Goal: Navigation & Orientation: Find specific page/section

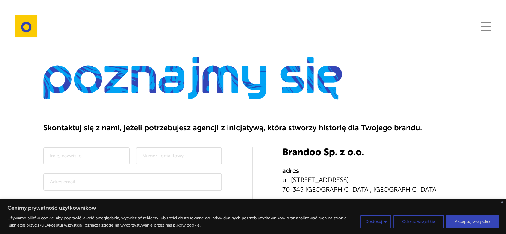
click at [487, 27] on span "Navigation" at bounding box center [486, 26] width 10 height 1
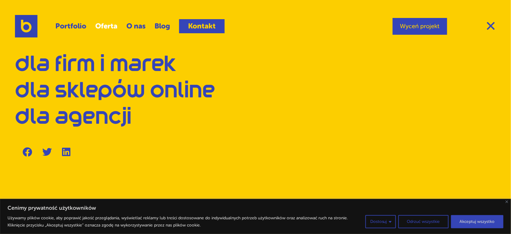
click at [100, 24] on link "Oferta" at bounding box center [106, 26] width 22 height 14
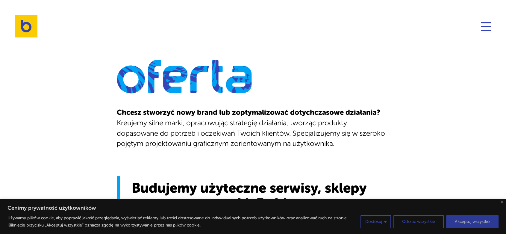
click at [465, 226] on button "Akceptuj wszystko" at bounding box center [472, 221] width 52 height 13
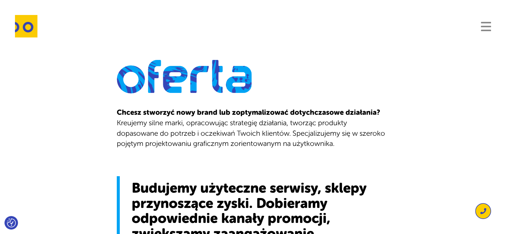
click at [484, 27] on span "Navigation" at bounding box center [486, 26] width 10 height 1
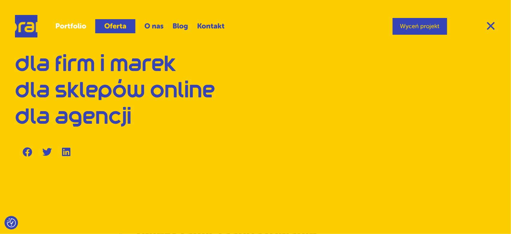
click at [76, 28] on link "Portfolio" at bounding box center [70, 26] width 31 height 14
